Goal: Navigation & Orientation: Find specific page/section

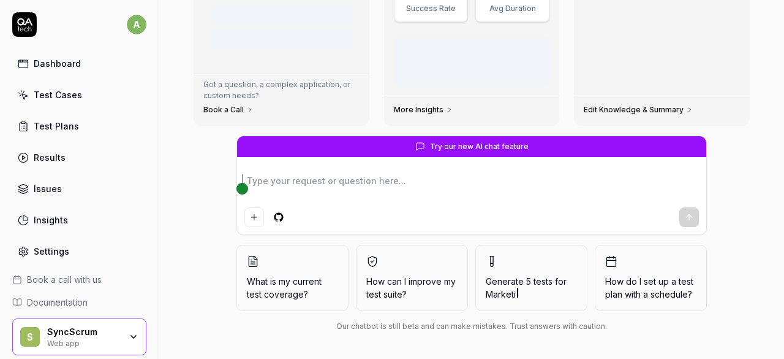
scroll to position [182, 0]
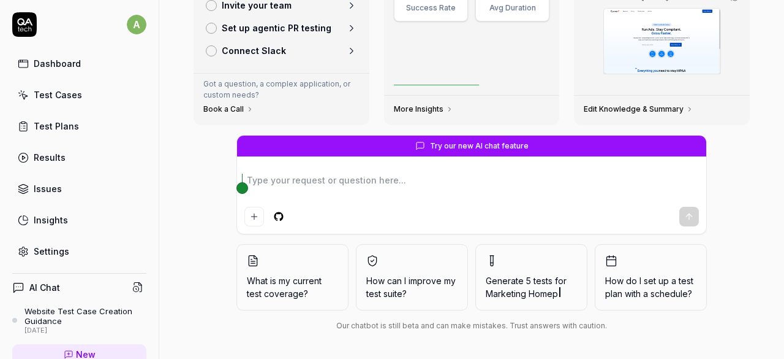
drag, startPoint x: 0, startPoint y: 0, endPoint x: 28, endPoint y: 95, distance: 99.1
click at [28, 95] on link "Test Cases" at bounding box center [79, 95] width 134 height 24
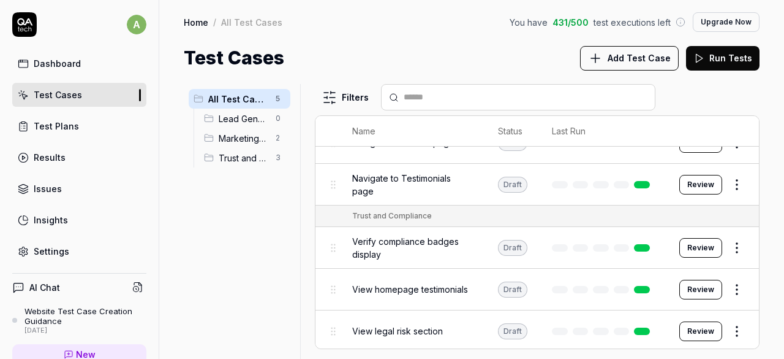
scroll to position [47, 0]
click at [251, 162] on span "Trust and Compliance" at bounding box center [244, 157] width 50 height 13
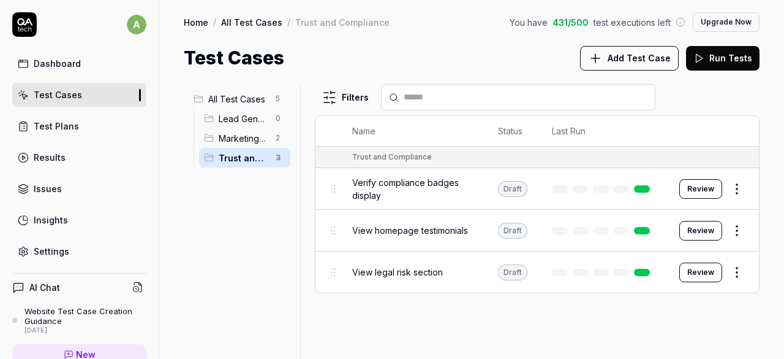
click at [76, 59] on div "Dashboard" at bounding box center [57, 63] width 47 height 13
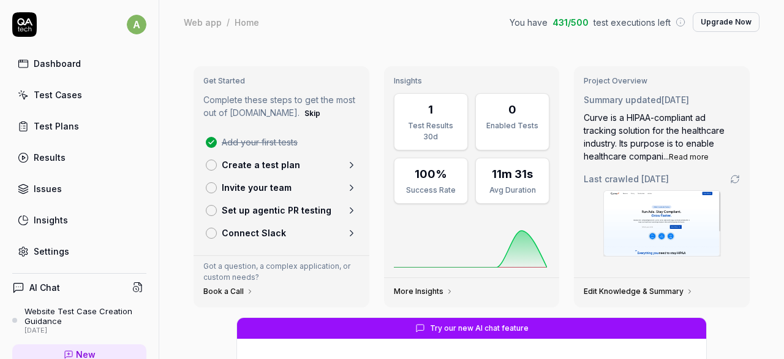
type textarea "*"
